Goal: Task Accomplishment & Management: Use online tool/utility

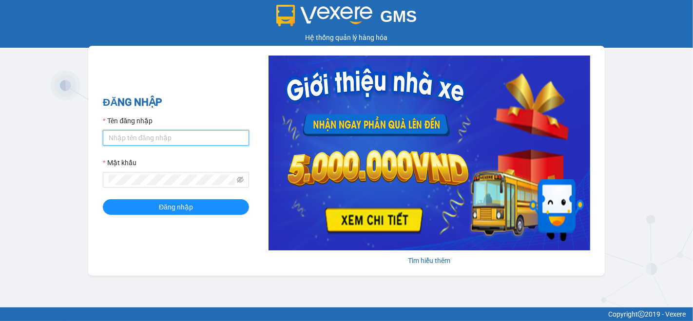
click at [128, 138] on input "Tên đăng nhập" at bounding box center [176, 138] width 146 height 16
type input "ti.nhuquynh"
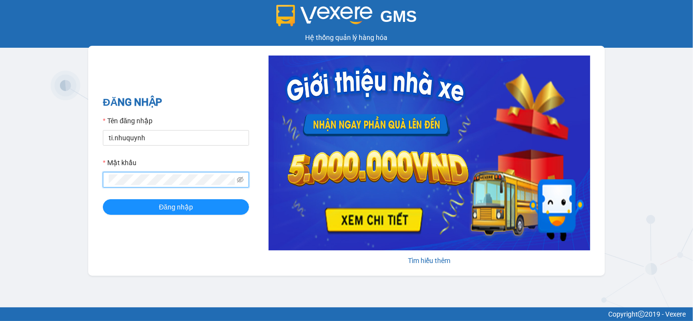
click at [103, 199] on button "Đăng nhập" at bounding box center [176, 207] width 146 height 16
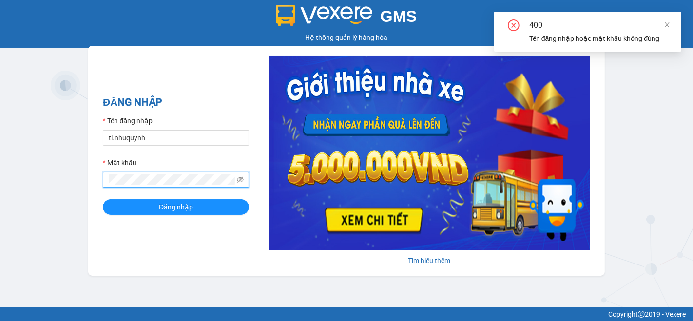
click at [103, 199] on button "Đăng nhập" at bounding box center [176, 207] width 146 height 16
click at [668, 23] on icon "close" at bounding box center [667, 24] width 7 height 7
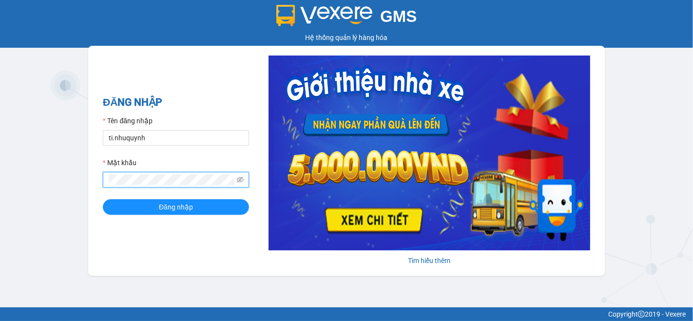
click at [103, 199] on button "Đăng nhập" at bounding box center [176, 207] width 146 height 16
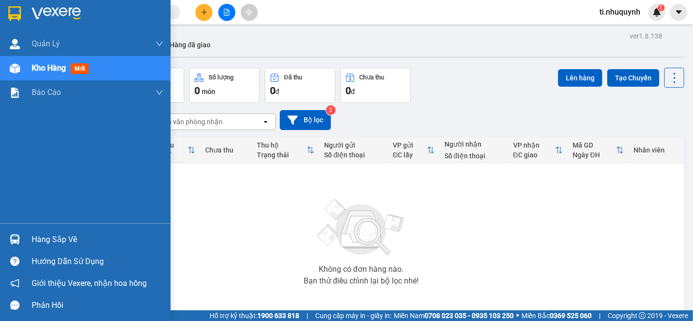
click at [67, 237] on div "Hàng sắp về" at bounding box center [98, 240] width 132 height 15
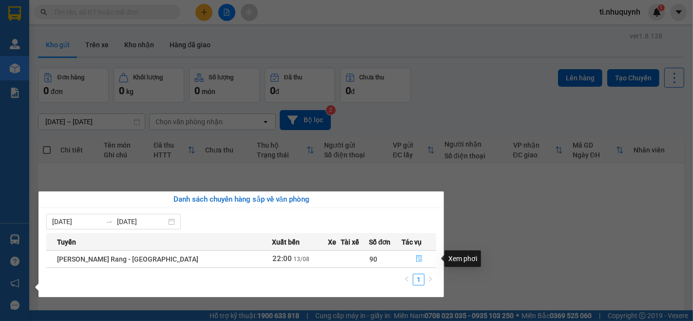
click at [416, 261] on icon "file-done" at bounding box center [419, 258] width 7 height 7
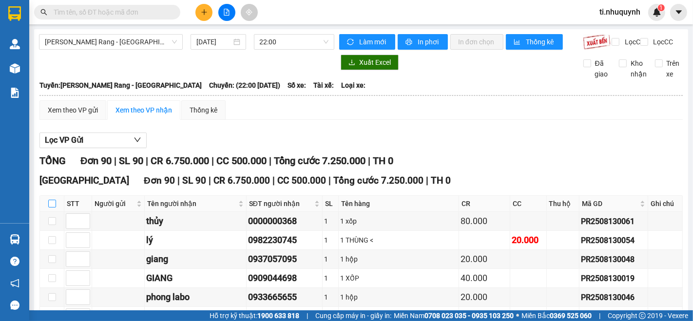
click at [50, 208] on input "checkbox" at bounding box center [52, 204] width 8 height 8
checkbox input "true"
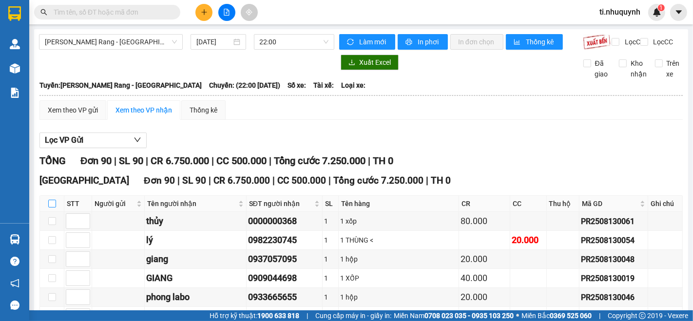
checkbox input "true"
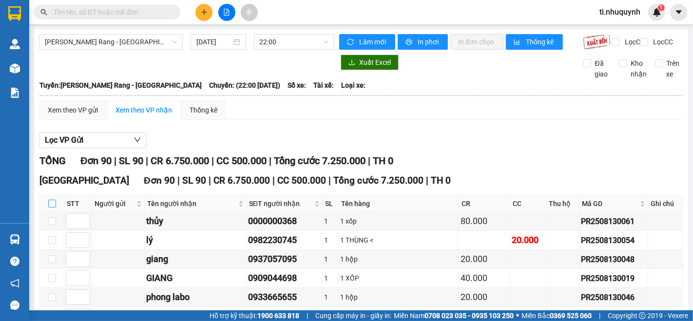
checkbox input "true"
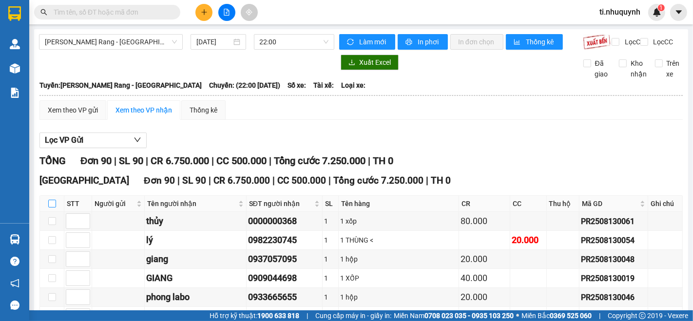
checkbox input "true"
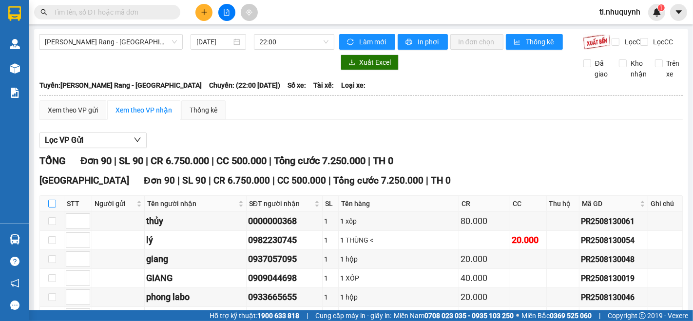
checkbox input "true"
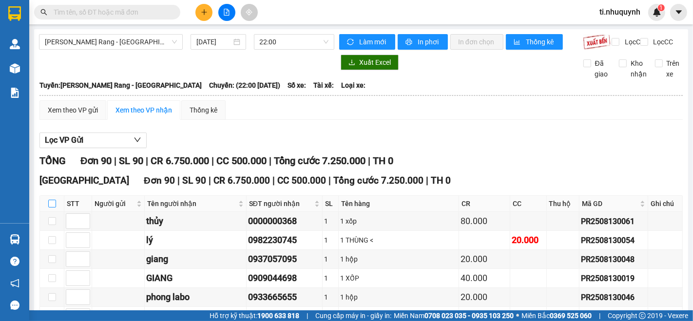
checkbox input "true"
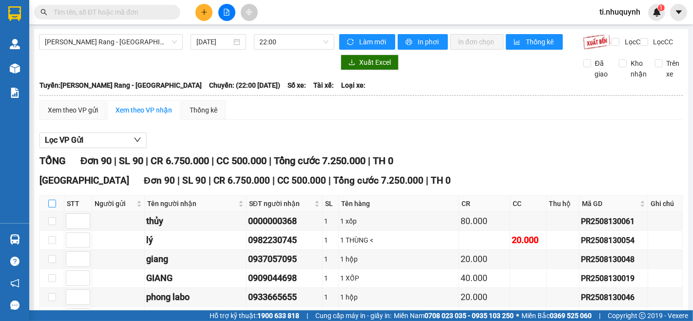
checkbox input "true"
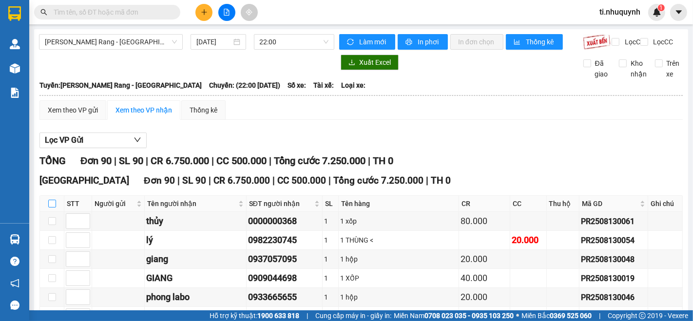
checkbox input "true"
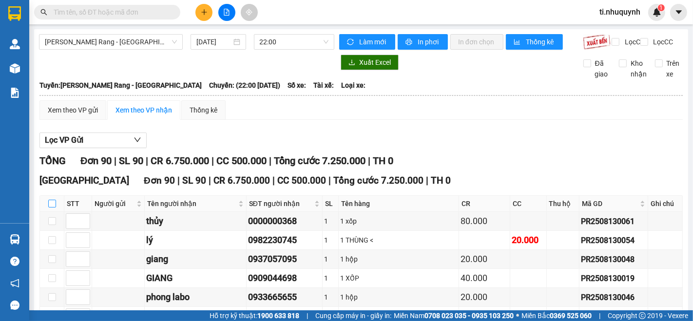
checkbox input "true"
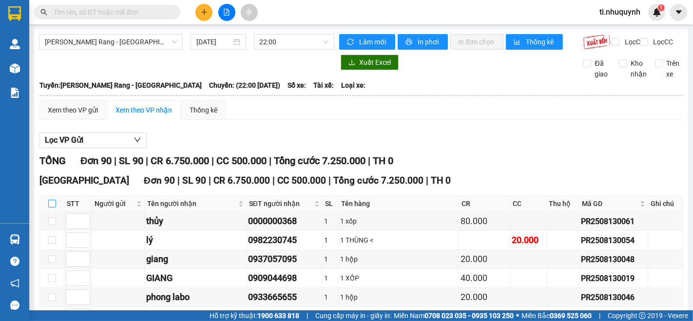
checkbox input "true"
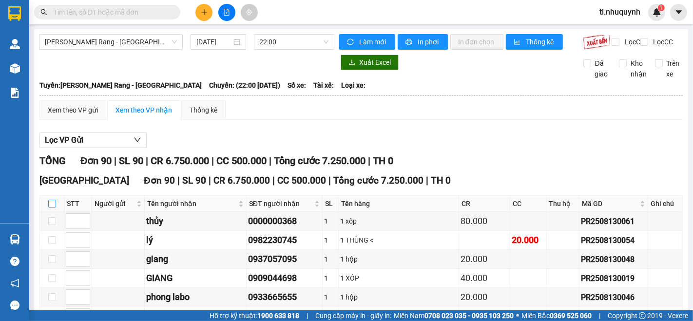
checkbox input "true"
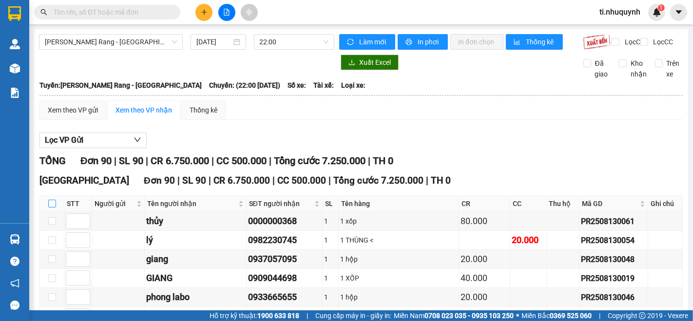
checkbox input "true"
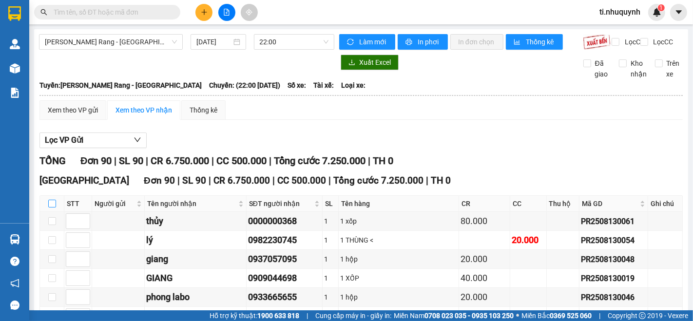
checkbox input "true"
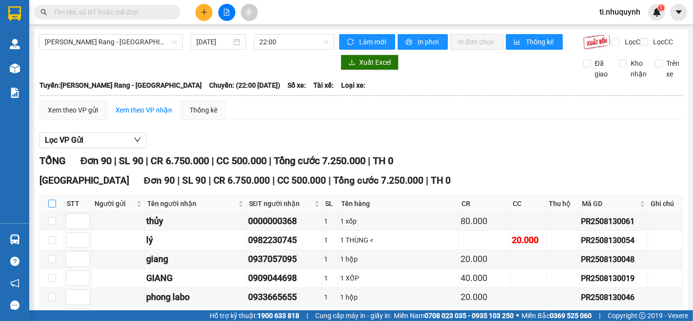
checkbox input "true"
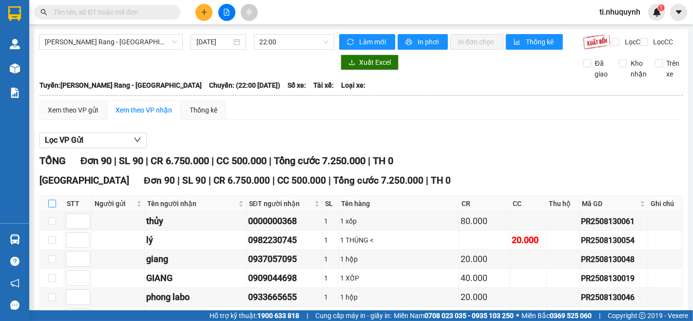
checkbox input "true"
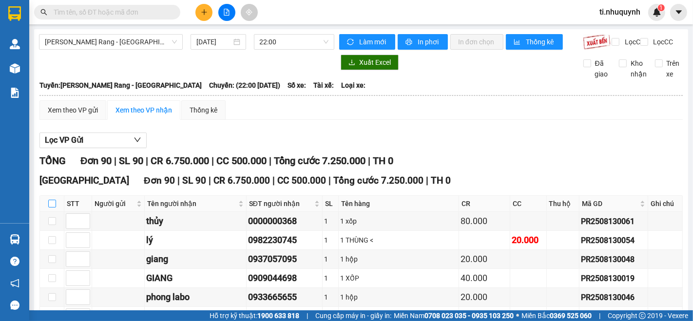
checkbox input "true"
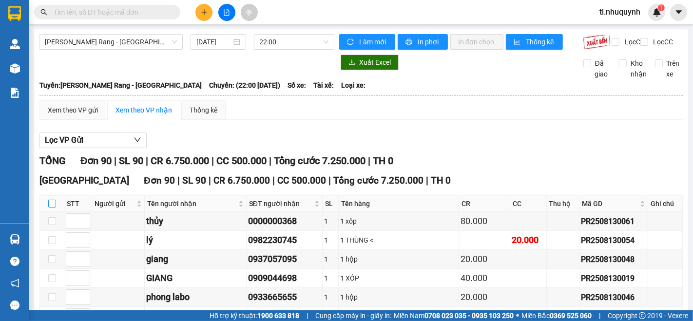
checkbox input "true"
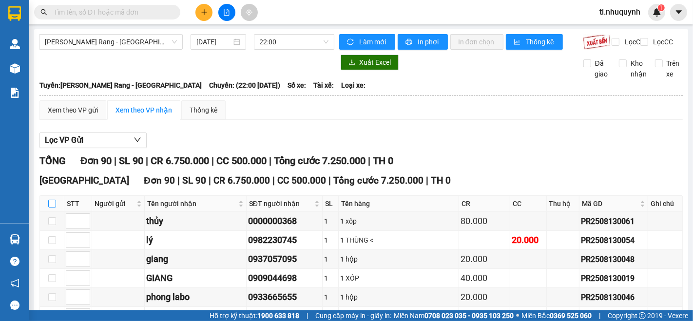
checkbox input "true"
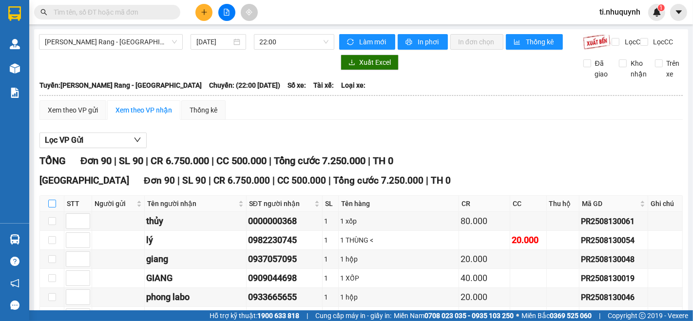
checkbox input "true"
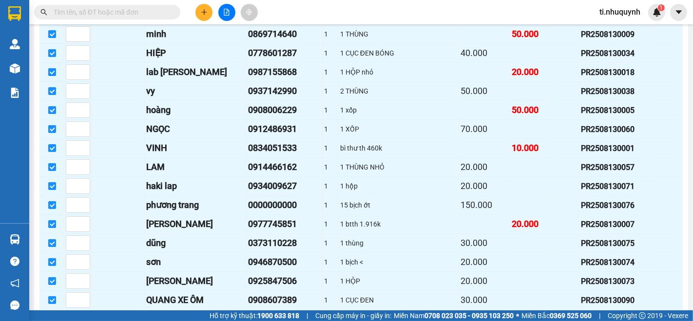
scroll to position [1625, 0]
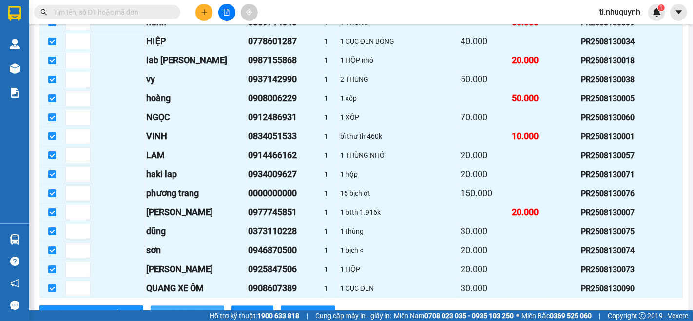
click at [169, 308] on span "Nhập kho nhận" at bounding box center [192, 313] width 47 height 11
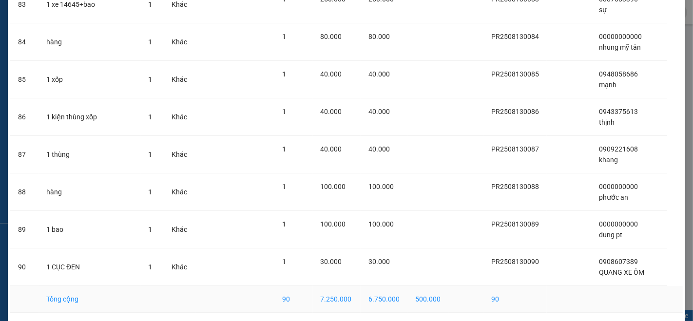
scroll to position [3198, 0]
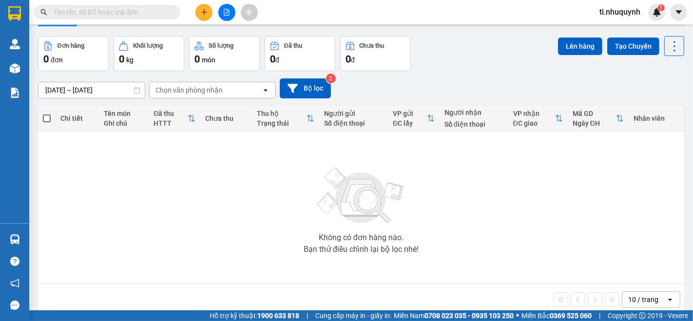
scroll to position [45, 0]
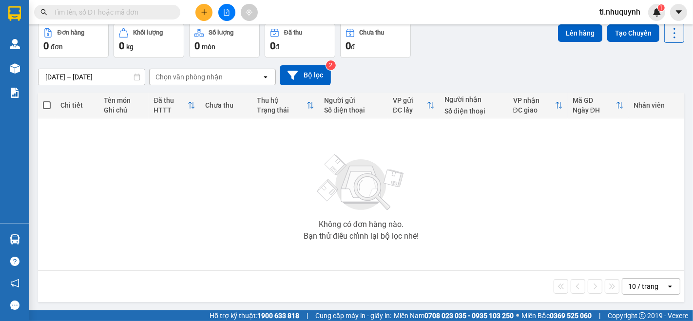
click at [634, 287] on div "10 / trang" at bounding box center [643, 287] width 30 height 10
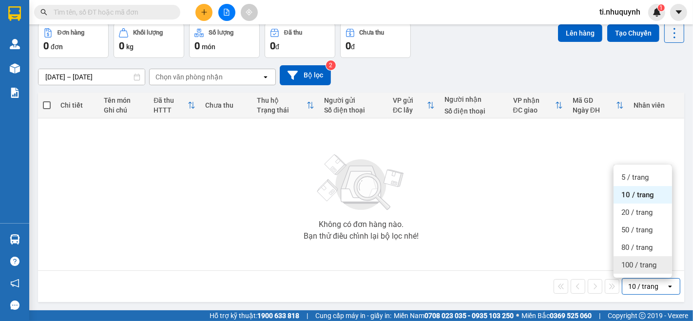
click at [638, 265] on span "100 / trang" at bounding box center [639, 265] width 35 height 10
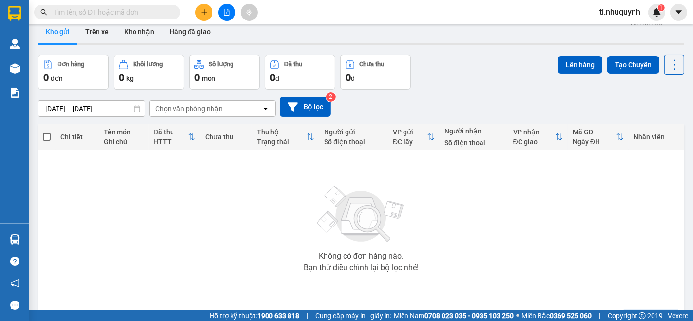
scroll to position [0, 0]
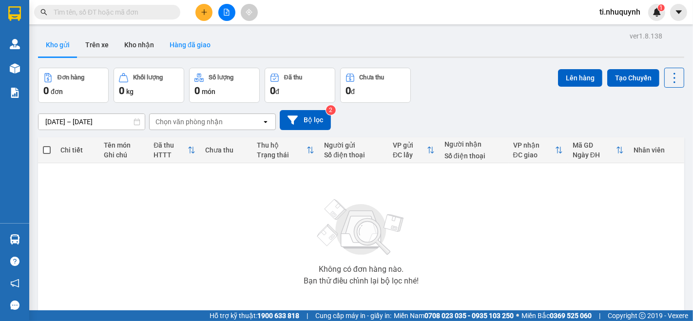
click at [197, 44] on button "Hàng đã giao" at bounding box center [190, 44] width 57 height 23
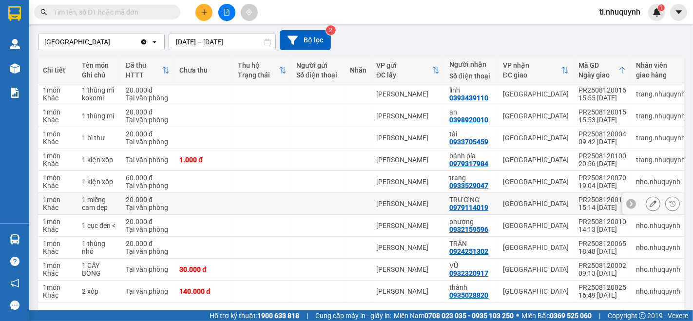
scroll to position [117, 0]
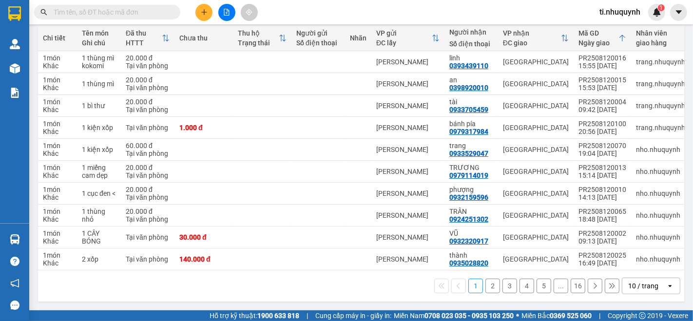
click at [666, 282] on icon "open" at bounding box center [670, 286] width 8 height 8
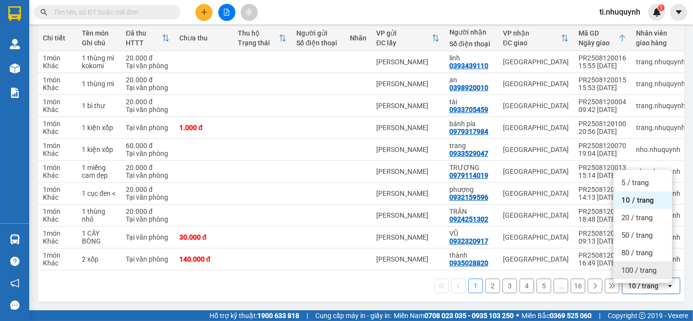
click at [647, 266] on span "100 / trang" at bounding box center [639, 271] width 35 height 10
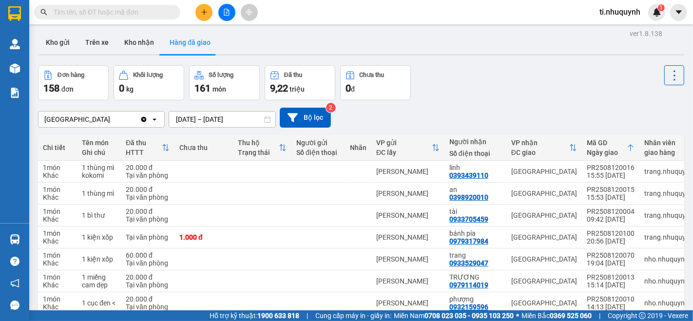
scroll to position [0, 0]
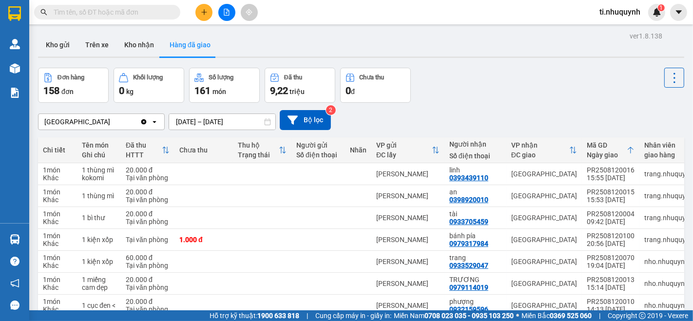
click at [147, 10] on input "text" at bounding box center [111, 12] width 115 height 11
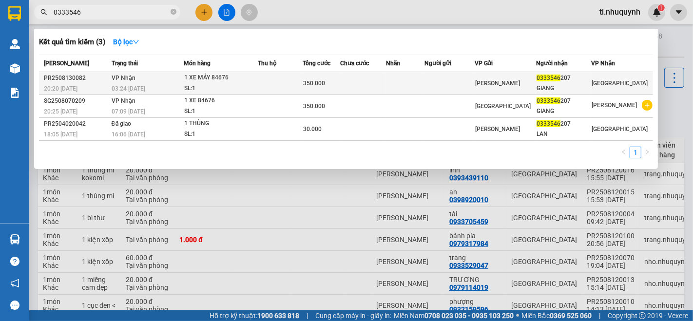
type input "0333546"
click at [325, 83] on span "350.000" at bounding box center [314, 83] width 22 height 7
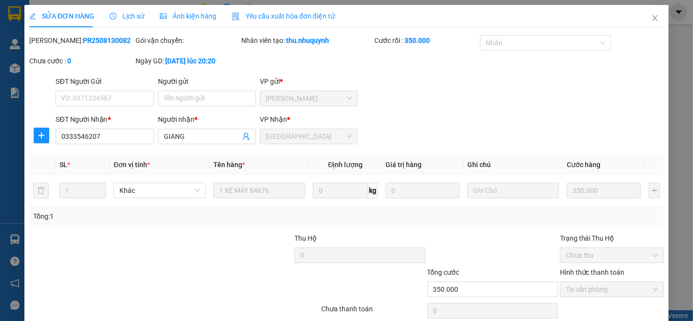
type input "0333546207"
type input "GIANG"
type input "350.000"
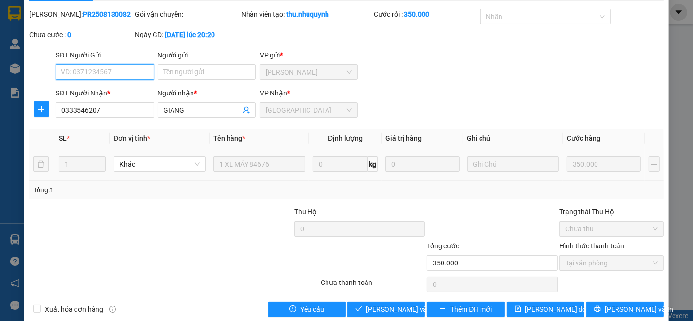
scroll to position [40, 0]
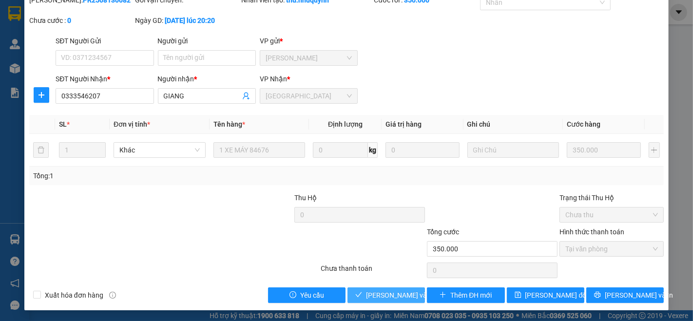
click at [393, 292] on span "Lưu và Giao hàng" at bounding box center [432, 295] width 132 height 11
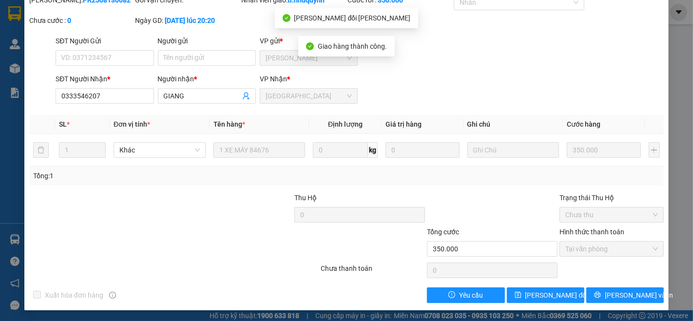
scroll to position [0, 0]
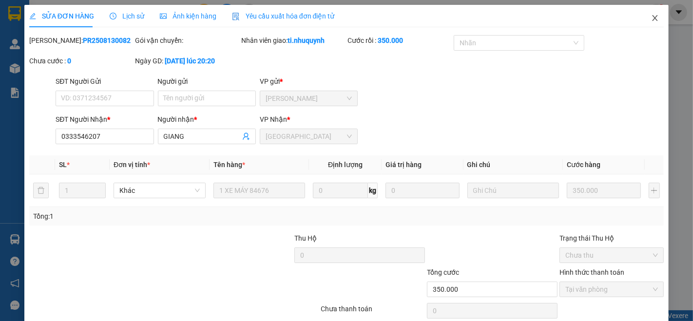
click at [653, 18] on icon "close" at bounding box center [655, 18] width 5 height 6
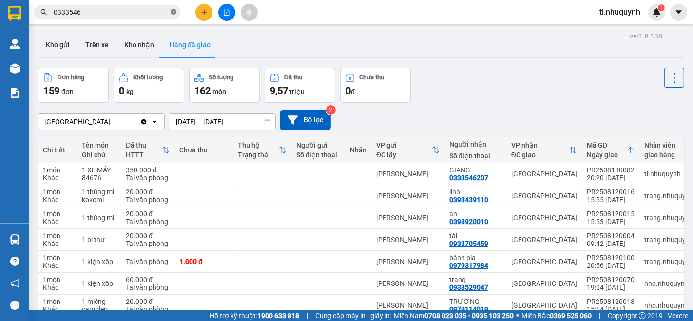
click at [173, 13] on icon "close-circle" at bounding box center [174, 12] width 6 height 6
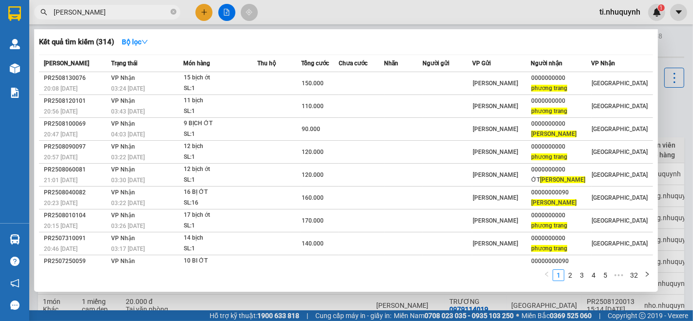
type input "phương TRANG"
click at [458, 12] on div at bounding box center [346, 160] width 693 height 321
